Goal: Information Seeking & Learning: Compare options

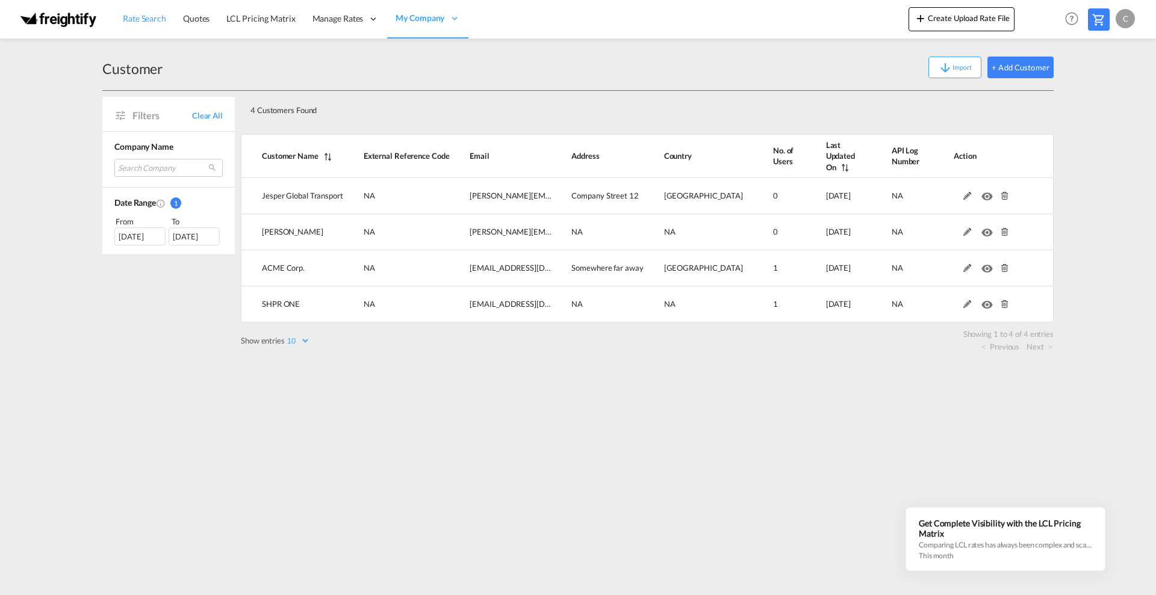
click at [154, 21] on span "Rate Search" at bounding box center [144, 18] width 43 height 10
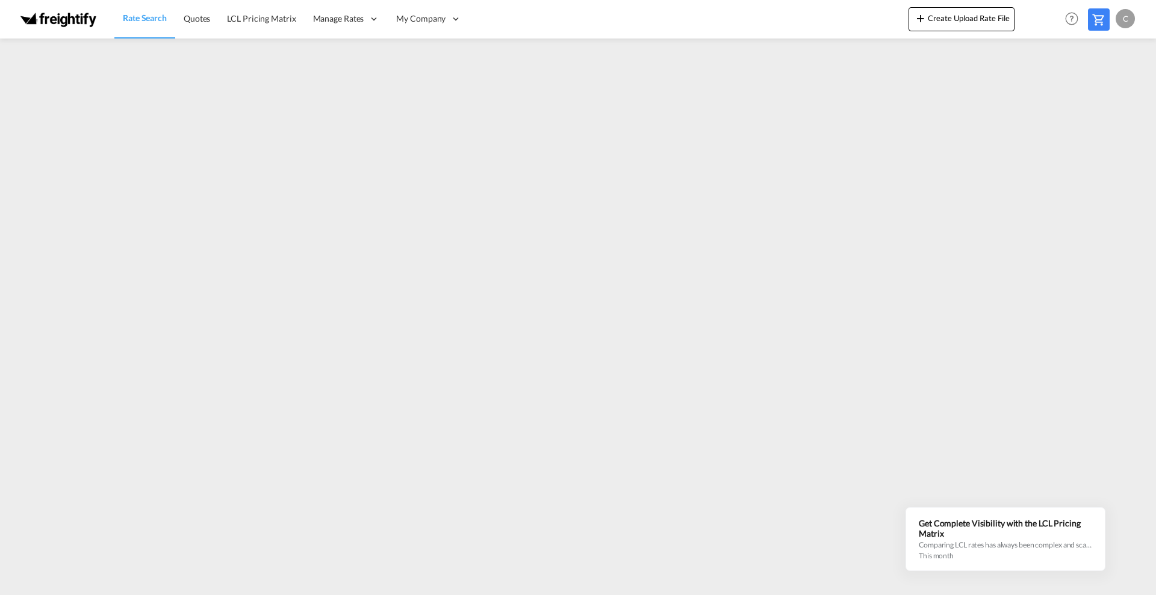
click at [140, 20] on span "Rate Search" at bounding box center [145, 18] width 44 height 10
